Goal: Information Seeking & Learning: Learn about a topic

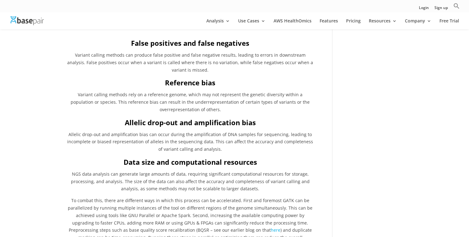
scroll to position [800, 0]
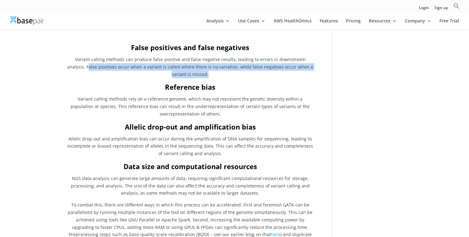
drag, startPoint x: 73, startPoint y: 67, endPoint x: 185, endPoint y: 80, distance: 113.7
click at [185, 80] on p "Variant calling methods can produce false positive and false negative results, …" at bounding box center [190, 69] width 247 height 26
copy span "alse positives occur when a variant is called where there is no variation, whil…"
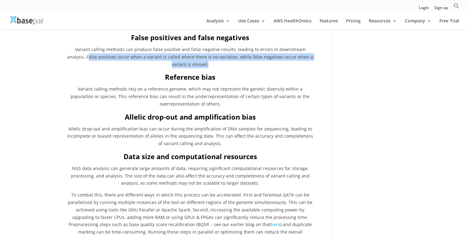
scroll to position [813, 0]
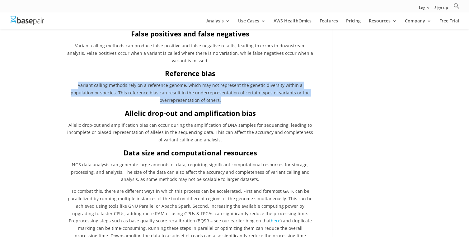
drag, startPoint x: 199, startPoint y: 100, endPoint x: 68, endPoint y: 87, distance: 131.3
click at [68, 87] on p "Variant calling methods rely on a reference genome, which may not represent the…" at bounding box center [190, 95] width 247 height 26
copy span "Variant calling methods rely on a reference genome, which may not represent the…"
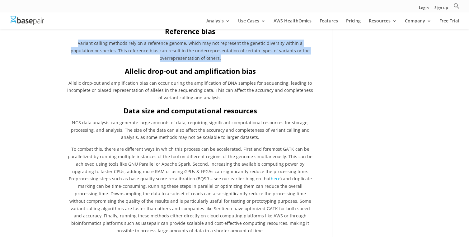
scroll to position [857, 0]
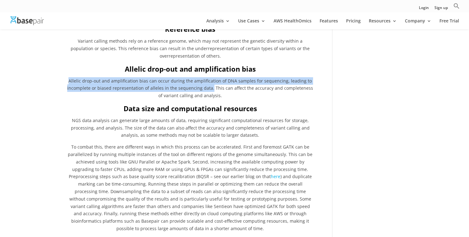
drag, startPoint x: 211, startPoint y: 89, endPoint x: 63, endPoint y: 78, distance: 148.8
copy span "Allelic drop-out and amplification bias can occur during the amplification of D…"
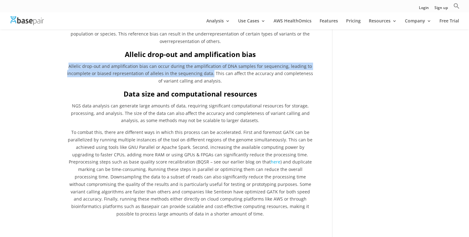
scroll to position [875, 0]
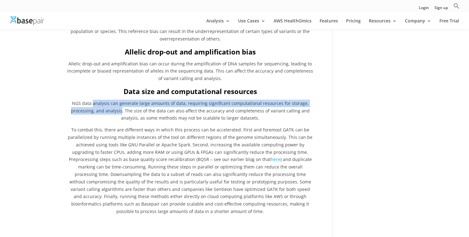
drag, startPoint x: 125, startPoint y: 110, endPoint x: 96, endPoint y: 103, distance: 30.3
click at [96, 103] on span "NGS data analysis can generate large amounts of data, requiring significant com…" at bounding box center [190, 110] width 239 height 21
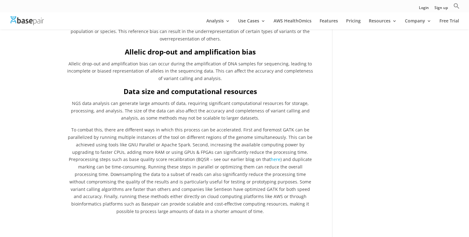
click at [155, 123] on p "NGS data analysis can generate large amounts of data, requiring significant com…" at bounding box center [190, 113] width 247 height 26
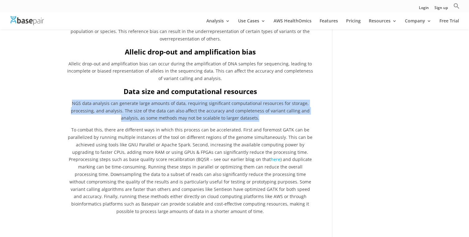
drag, startPoint x: 259, startPoint y: 117, endPoint x: 52, endPoint y: 104, distance: 207.1
copy span "NGS data analysis can generate large amounts of data, requiring significant com…"
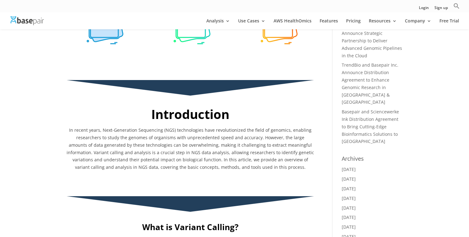
scroll to position [272, 0]
